Goal: Transaction & Acquisition: Purchase product/service

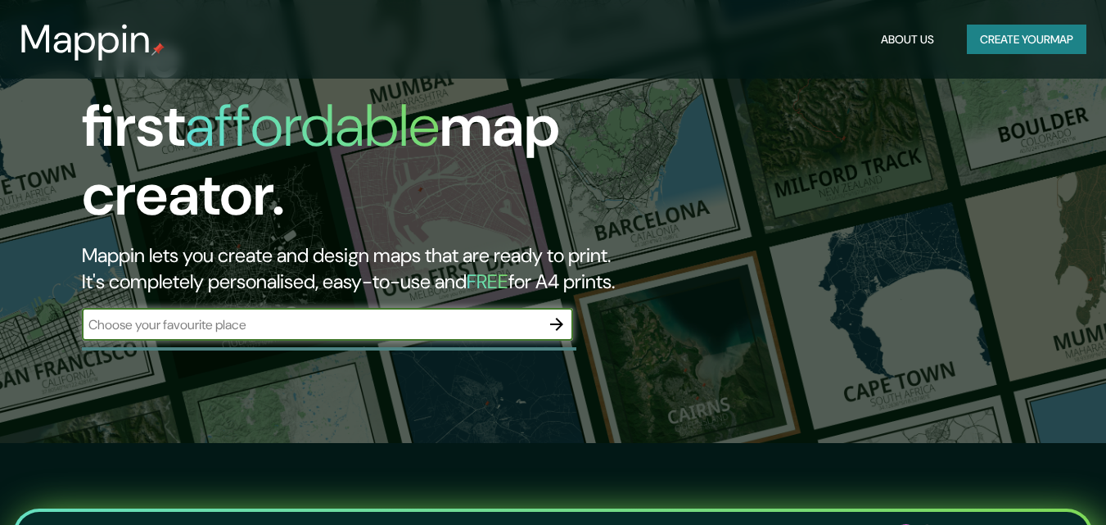
scroll to position [82, 0]
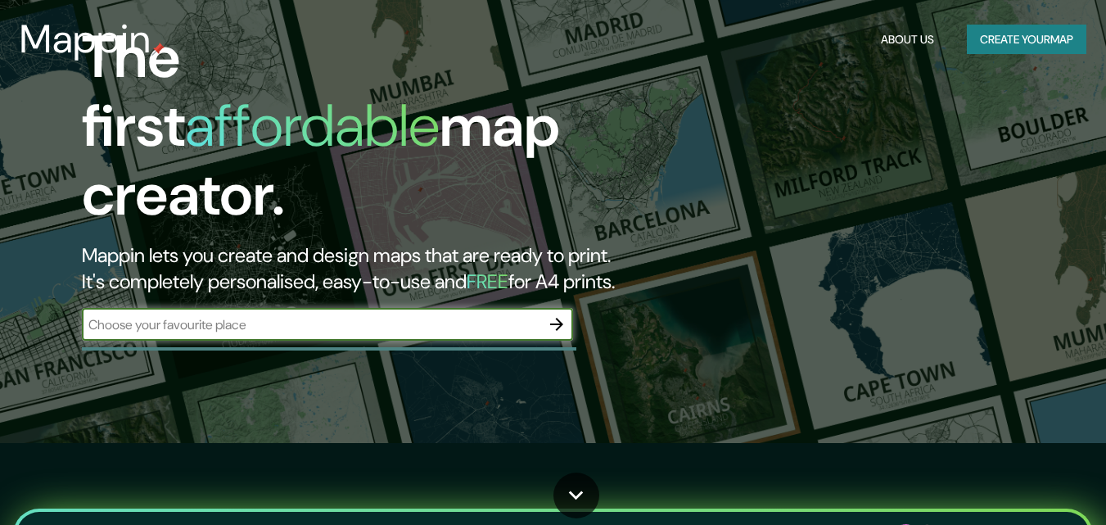
click at [477, 357] on div "The first affordable map creator. Mappin lets you create and design maps that a…" at bounding box center [358, 190] width 664 height 334
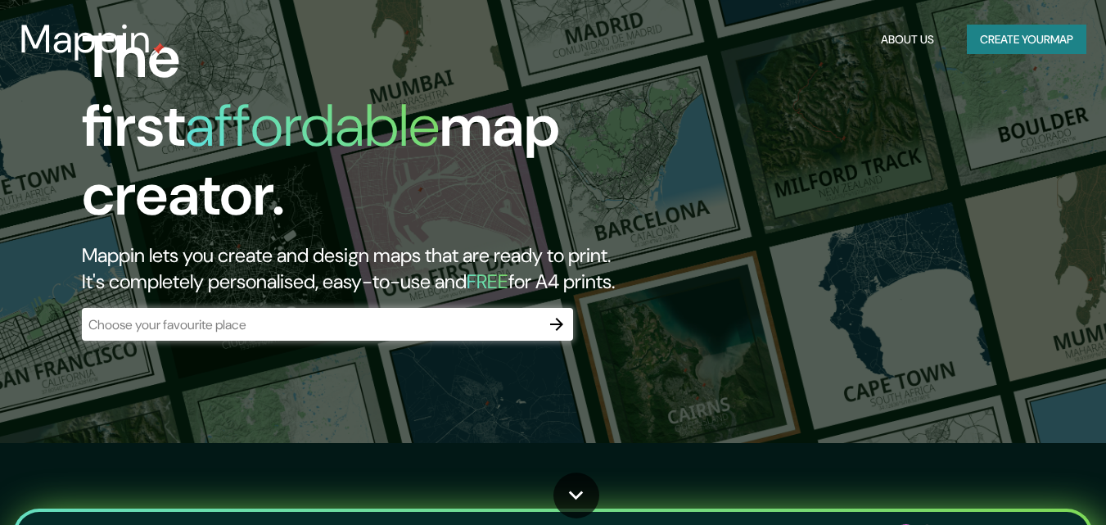
click at [454, 334] on input "text" at bounding box center [311, 324] width 459 height 19
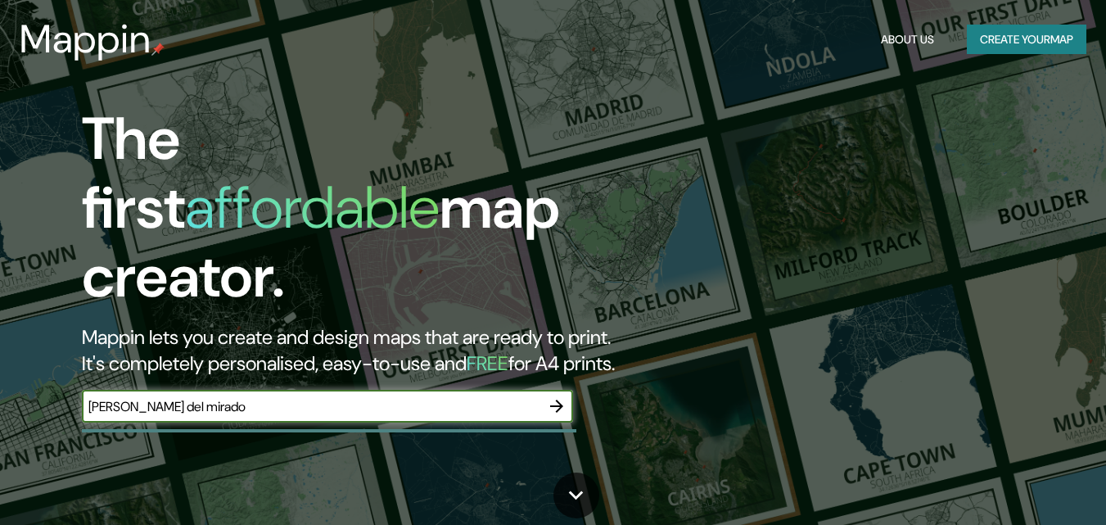
type input "[PERSON_NAME]"
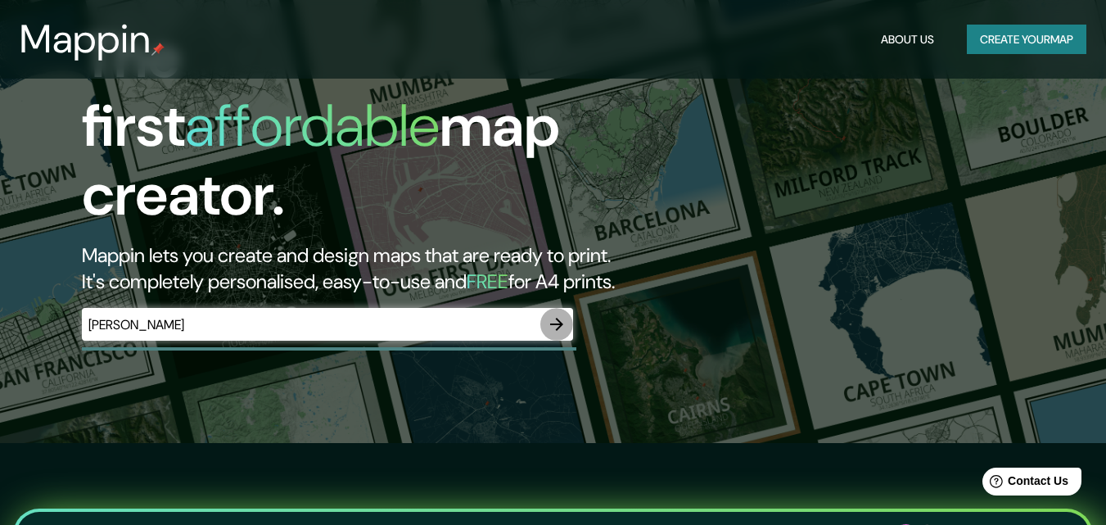
click at [557, 314] on icon "button" at bounding box center [557, 324] width 20 height 20
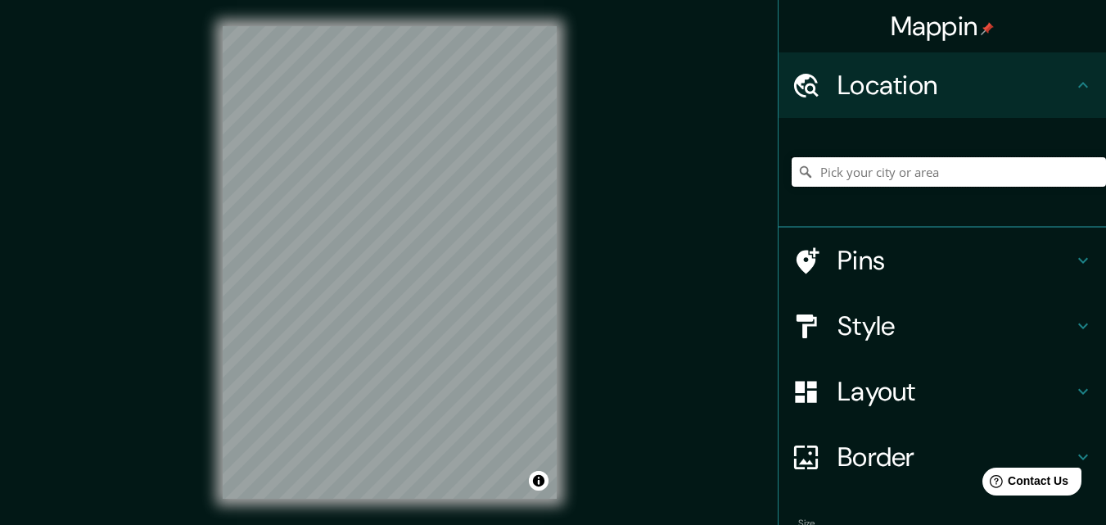
click at [896, 165] on input "Pick your city or area" at bounding box center [949, 171] width 314 height 29
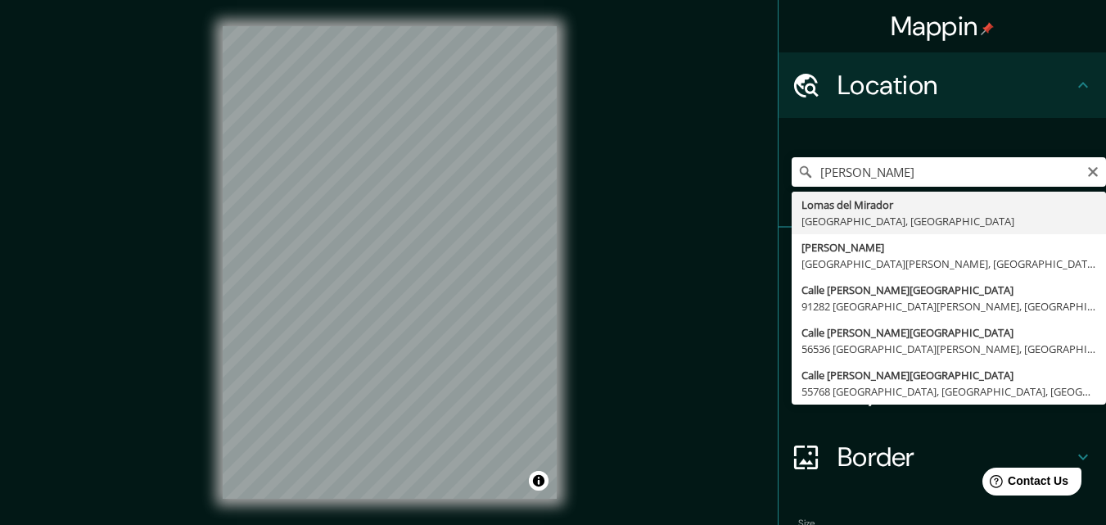
type input "[PERSON_NAME], [GEOGRAPHIC_DATA], [GEOGRAPHIC_DATA]"
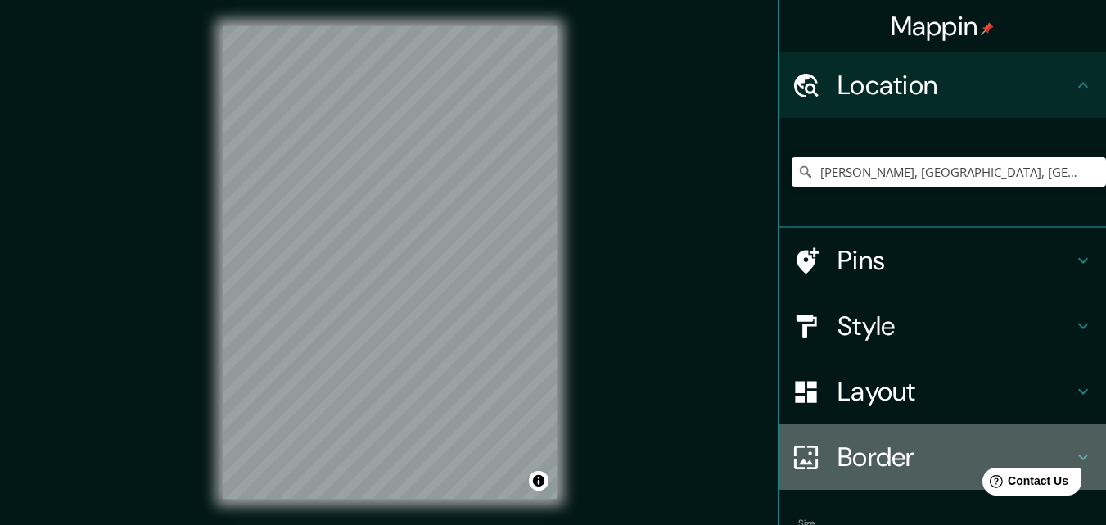
click at [908, 459] on h4 "Border" at bounding box center [956, 457] width 236 height 33
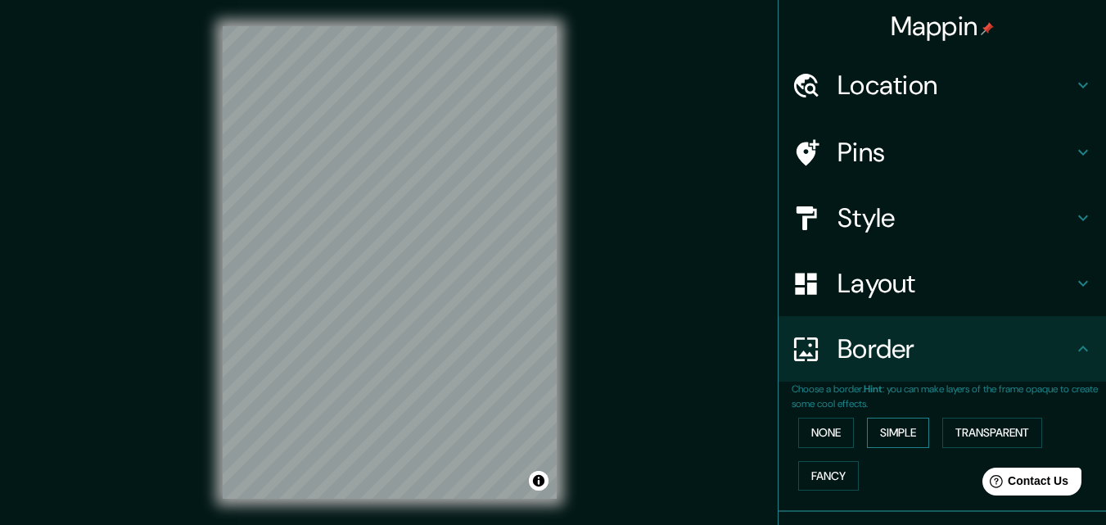
click at [880, 427] on button "Simple" at bounding box center [898, 433] width 62 height 30
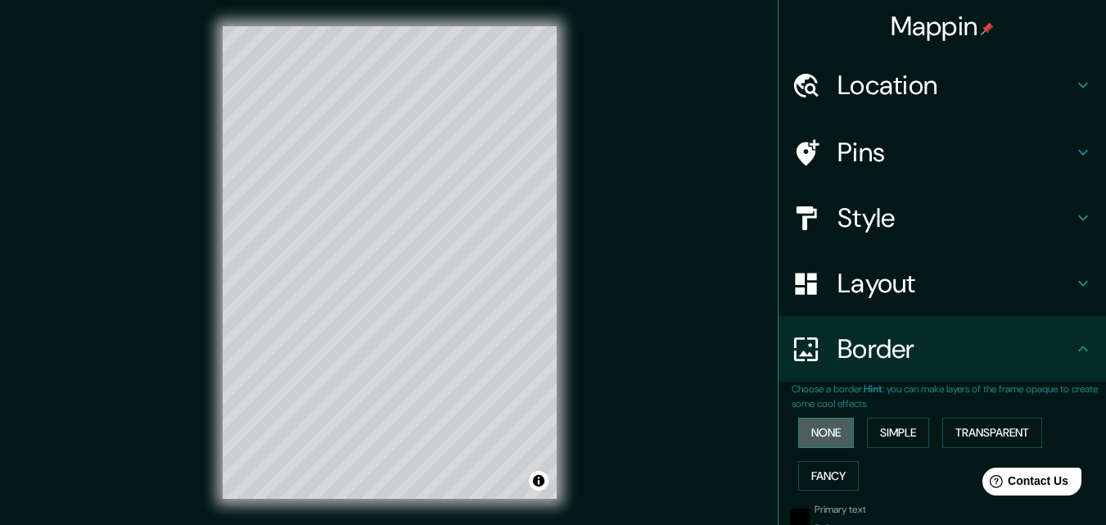
click at [830, 443] on button "None" at bounding box center [826, 433] width 56 height 30
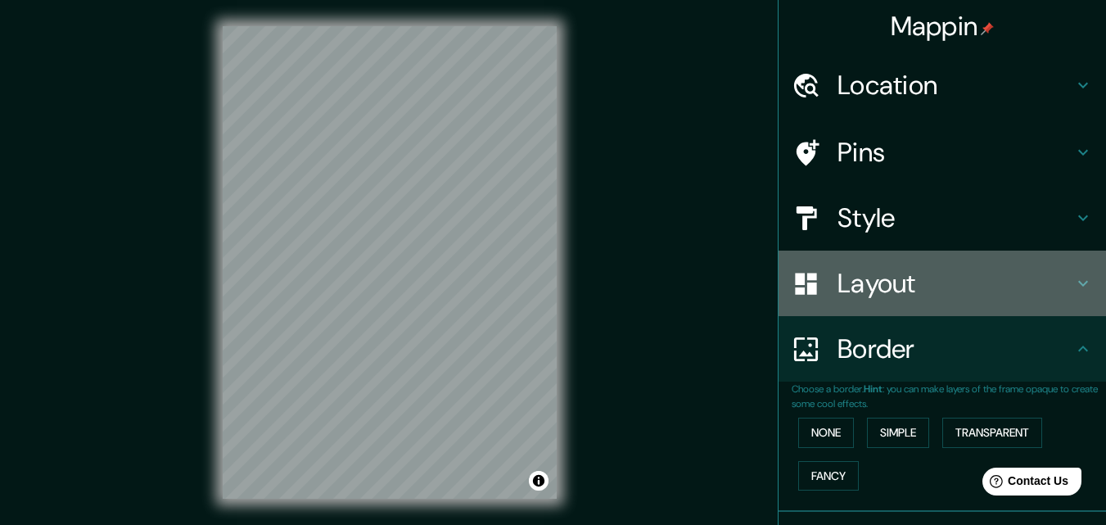
click at [874, 277] on h4 "Layout" at bounding box center [956, 283] width 236 height 33
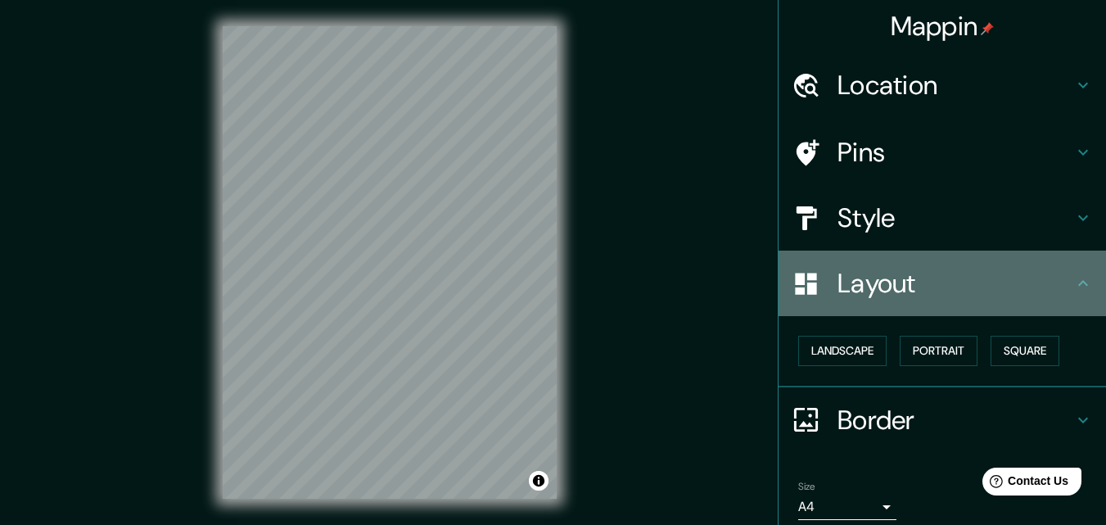
click at [873, 282] on h4 "Layout" at bounding box center [956, 283] width 236 height 33
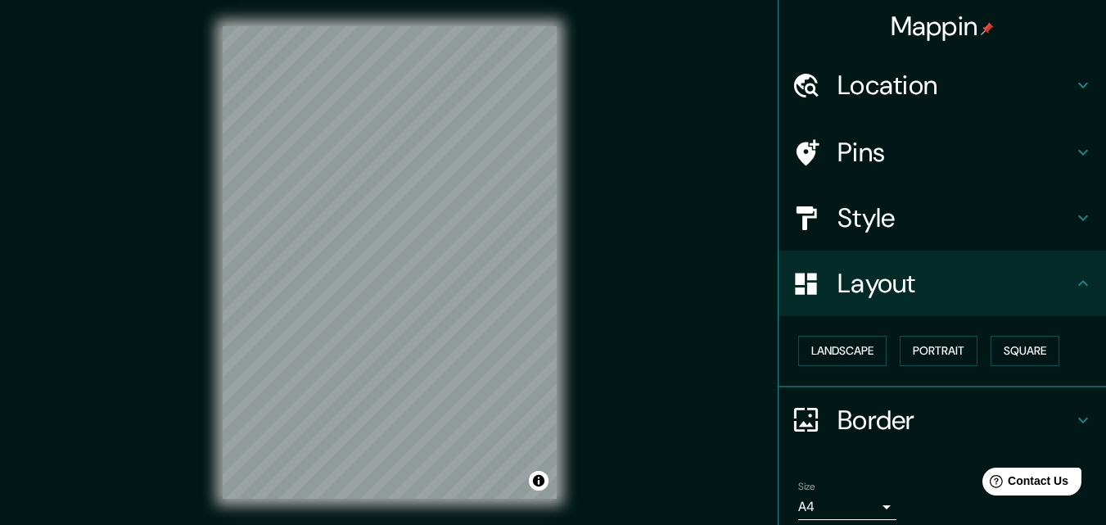
click at [866, 202] on h4 "Style" at bounding box center [956, 217] width 236 height 33
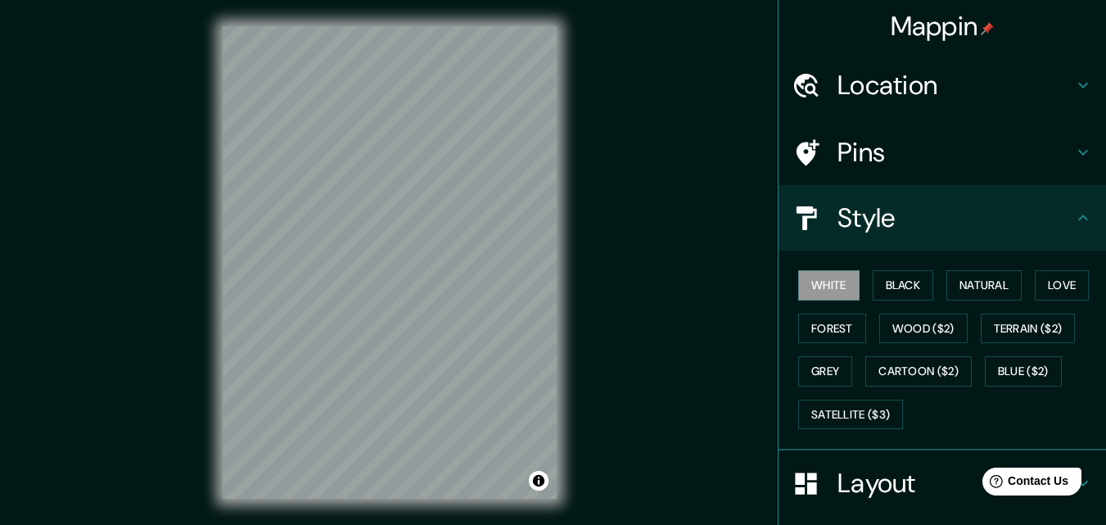
click at [887, 269] on div "White Black Natural Love Forest Wood ($2) Terrain ($2) Grey Cartoon ($2) Blue (…" at bounding box center [949, 350] width 314 height 172
click at [894, 274] on button "Black" at bounding box center [903, 285] width 61 height 30
click at [829, 285] on button "White" at bounding box center [828, 285] width 61 height 30
click at [977, 290] on button "Natural" at bounding box center [984, 285] width 75 height 30
click at [798, 287] on button "White" at bounding box center [828, 285] width 61 height 30
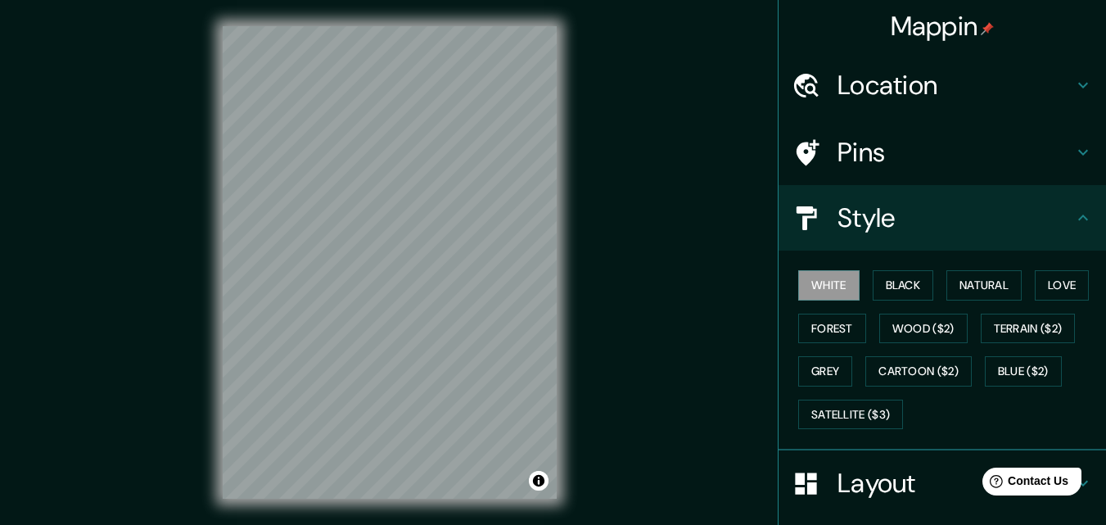
click at [846, 230] on h4 "Style" at bounding box center [956, 217] width 236 height 33
click at [860, 133] on div "Pins" at bounding box center [943, 153] width 328 height 66
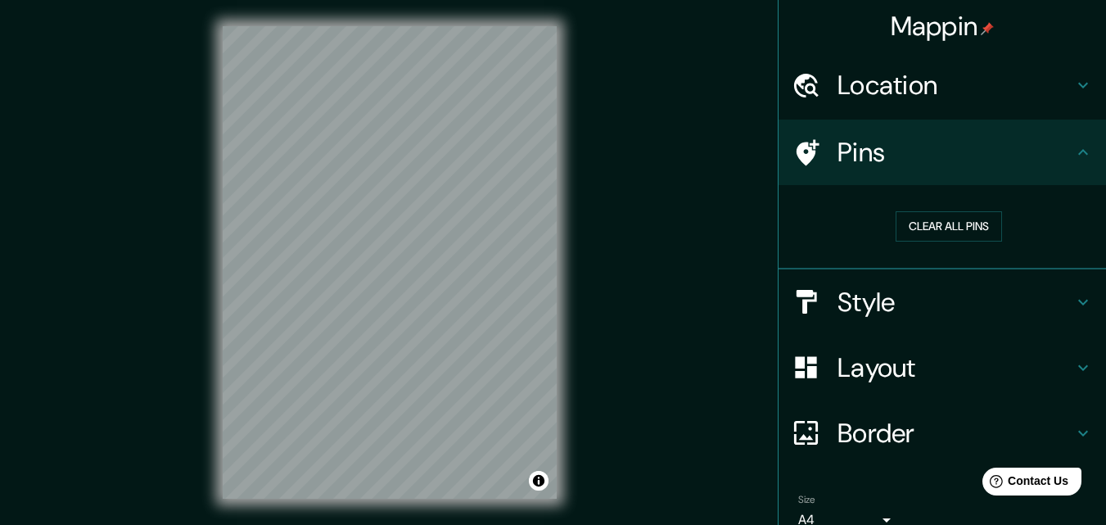
click at [879, 168] on h4 "Pins" at bounding box center [956, 152] width 236 height 33
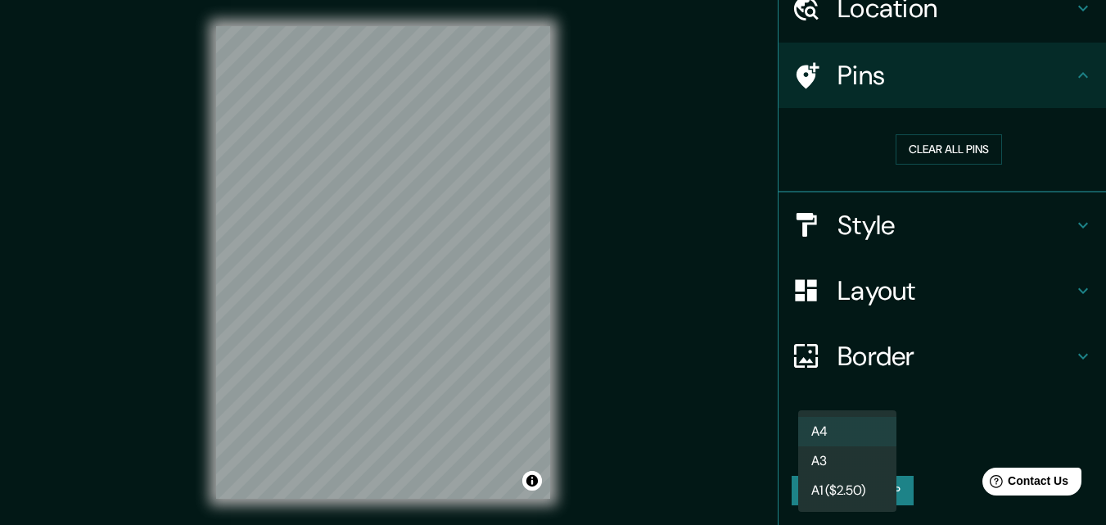
click at [854, 454] on body "Mappin Location [PERSON_NAME], [GEOGRAPHIC_DATA], [GEOGRAPHIC_DATA] Pins Clear …" at bounding box center [553, 262] width 1106 height 525
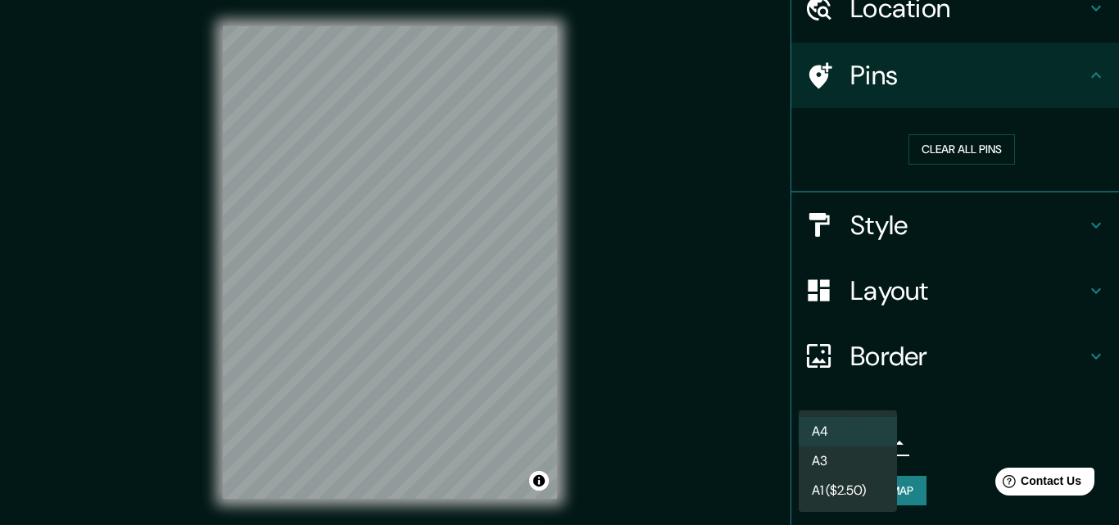
click at [936, 430] on div at bounding box center [559, 262] width 1119 height 525
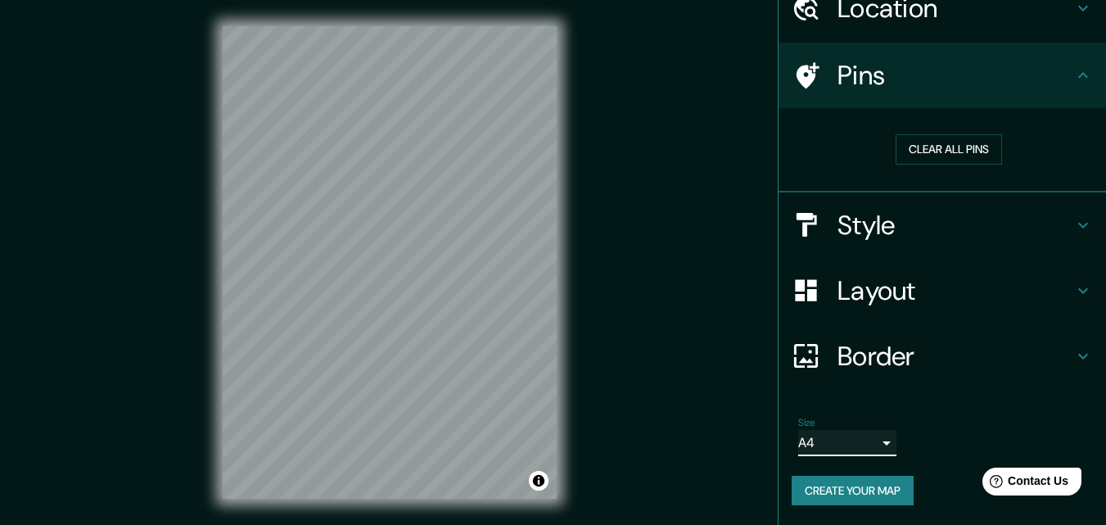
scroll to position [0, 0]
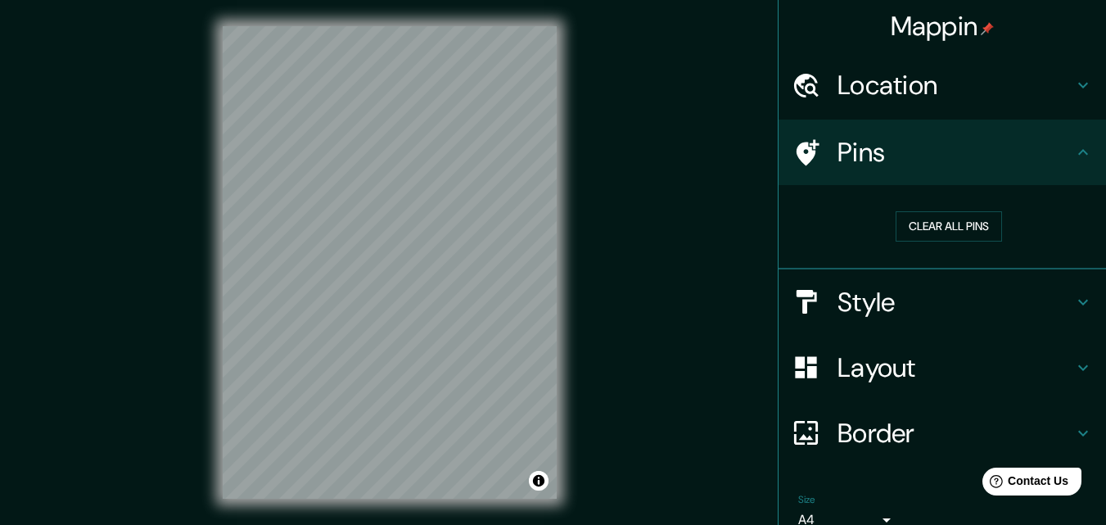
click at [885, 147] on h4 "Pins" at bounding box center [956, 152] width 236 height 33
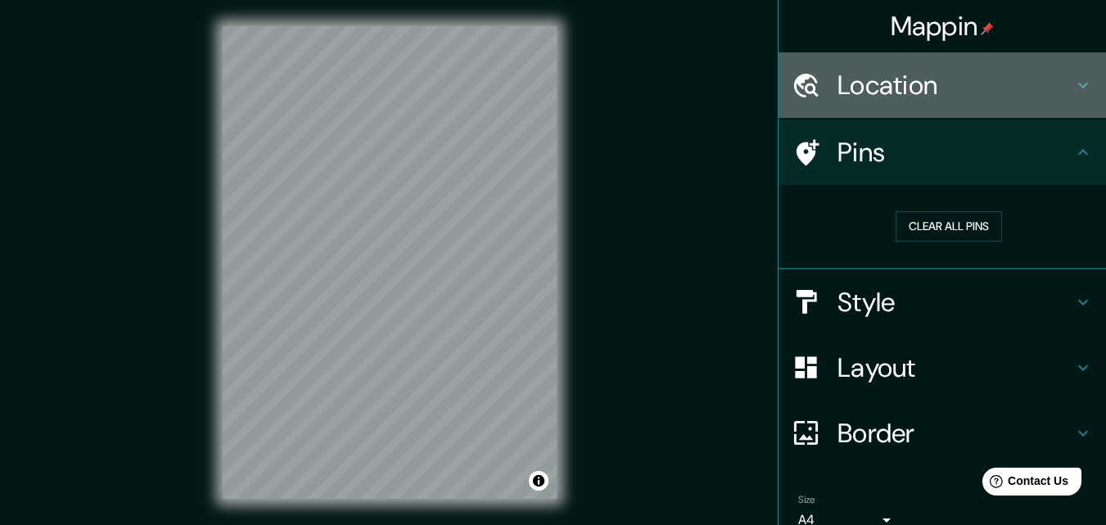
click at [971, 63] on div "Location" at bounding box center [943, 85] width 328 height 66
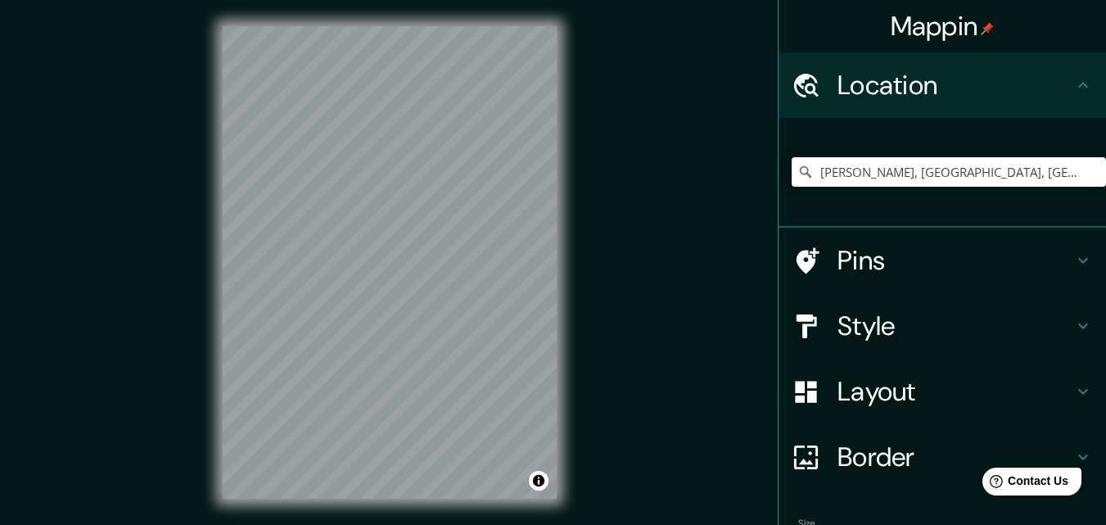
click at [962, 69] on h4 "Location" at bounding box center [956, 85] width 236 height 33
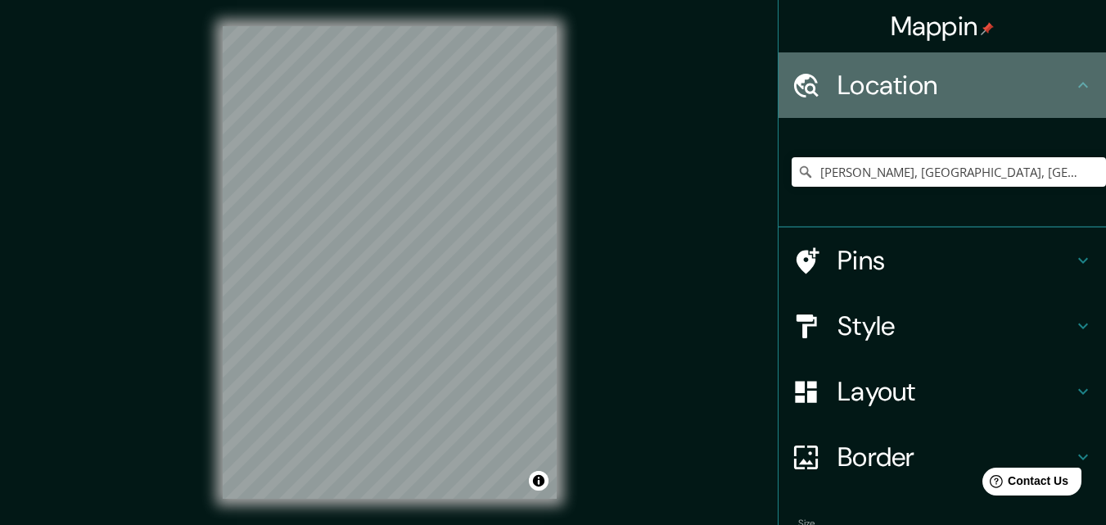
click at [969, 80] on h4 "Location" at bounding box center [956, 85] width 236 height 33
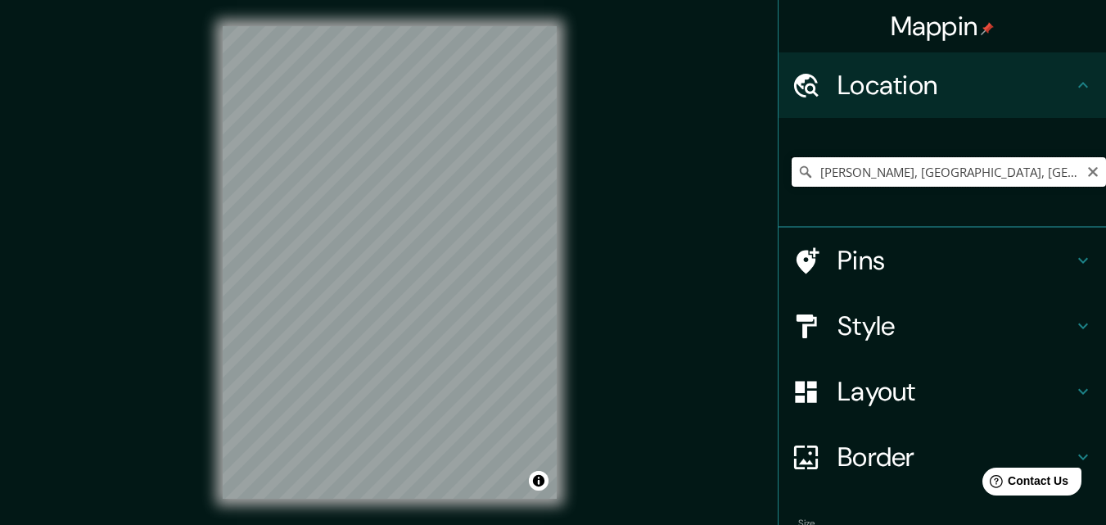
click at [1033, 165] on input "[PERSON_NAME], [GEOGRAPHIC_DATA], [GEOGRAPHIC_DATA]" at bounding box center [949, 171] width 314 height 29
click at [1087, 170] on icon "Clear" at bounding box center [1093, 171] width 13 height 13
click at [907, 172] on input "Pick your city or area" at bounding box center [949, 171] width 314 height 29
type input "[PERSON_NAME]"
